Goal: Transaction & Acquisition: Download file/media

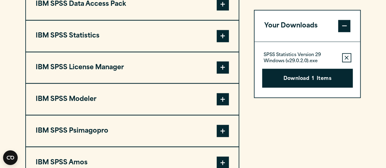
scroll to position [509, 0]
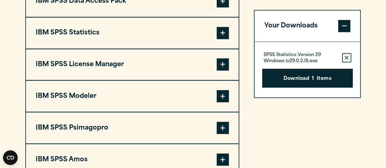
click at [223, 32] on span at bounding box center [222, 33] width 12 height 12
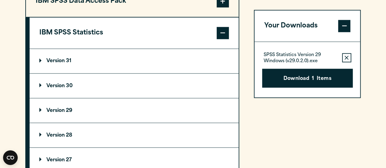
click at [68, 109] on p "Version 29" at bounding box center [55, 110] width 33 height 5
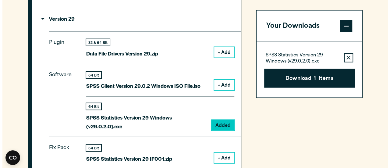
scroll to position [597, 0]
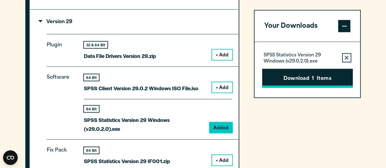
click at [301, 77] on button "Download 1 Items" at bounding box center [307, 78] width 91 height 19
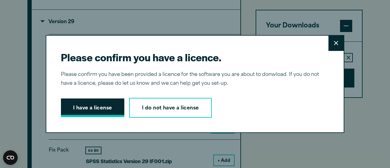
click at [102, 110] on button "I have a license" at bounding box center [92, 107] width 63 height 19
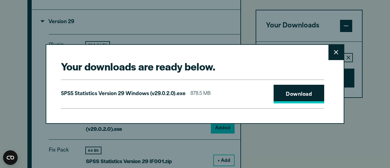
click at [297, 98] on link "Download" at bounding box center [299, 94] width 51 height 19
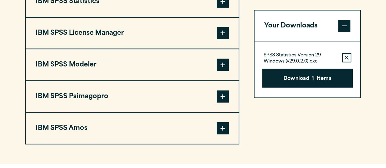
scroll to position [543, 0]
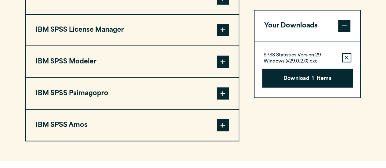
click at [333, 136] on div "Your Downloads SPSS Statistics Version 29 Windows (v29.0.2.0).exe Remove this i…" at bounding box center [307, 46] width 107 height 191
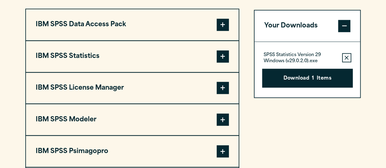
scroll to position [487, 0]
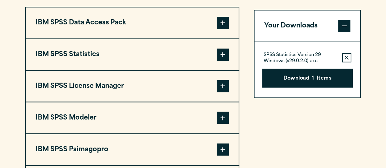
click at [218, 56] on span at bounding box center [222, 54] width 12 height 12
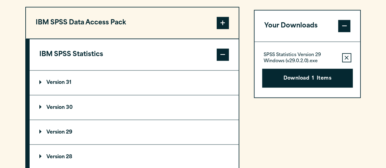
click at [55, 130] on p "Version 29" at bounding box center [55, 132] width 33 height 5
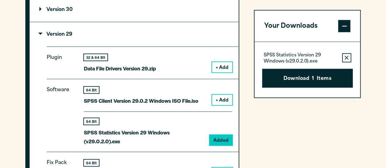
scroll to position [599, 0]
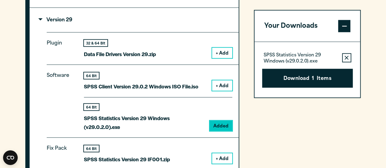
click at [227, 70] on div "Software 64 Bit SPSS Client Version 29.0.2 Windows ISO File.iso + Add 64 Bit Ad…" at bounding box center [143, 101] width 192 height 73
